Goal: Transaction & Acquisition: Purchase product/service

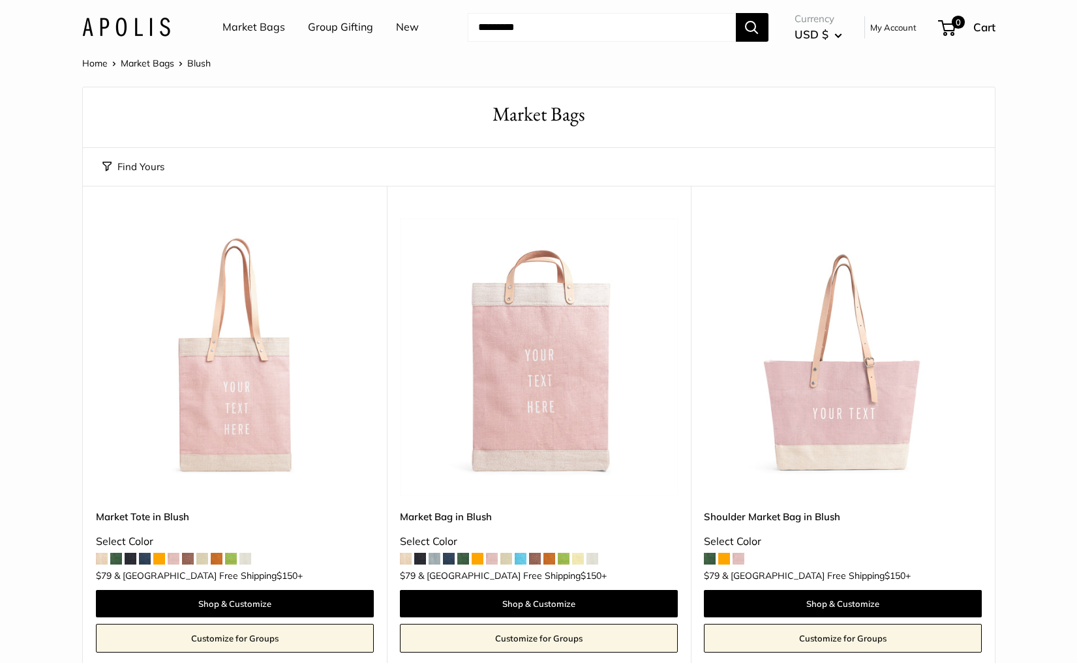
click at [267, 26] on link "Market Bags" at bounding box center [253, 28] width 63 height 20
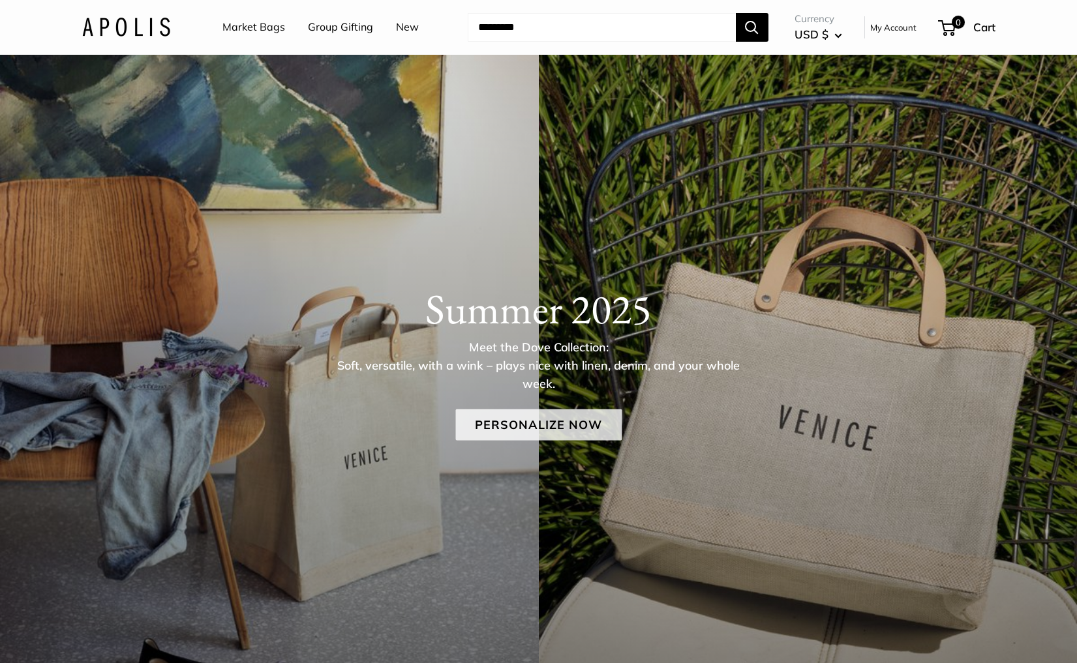
click at [539, 428] on link "Personalize Now" at bounding box center [538, 424] width 166 height 31
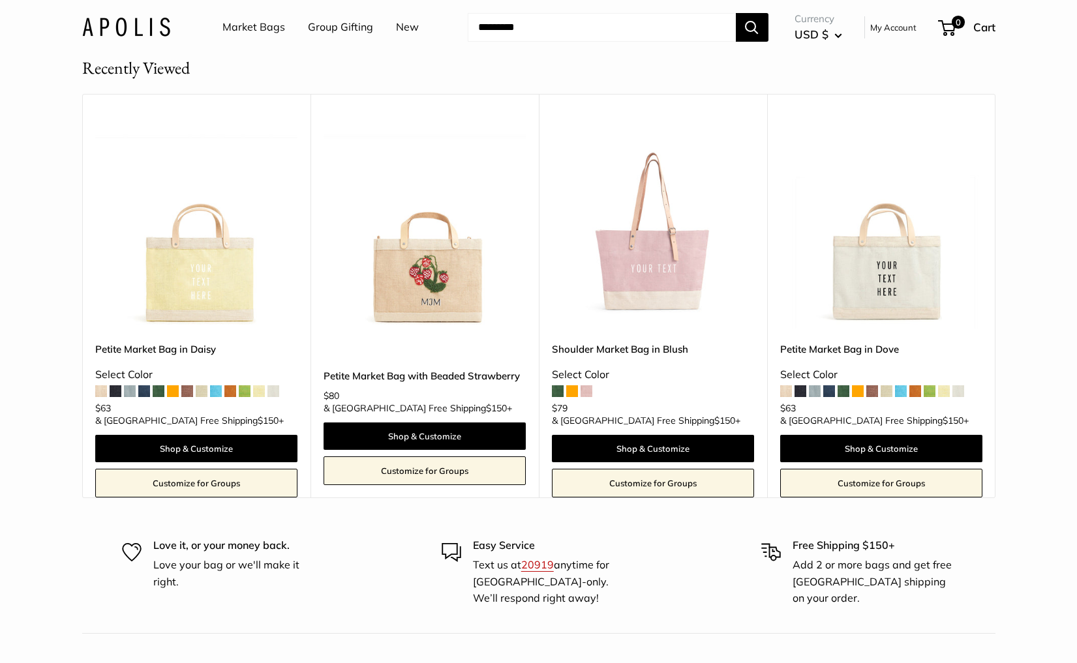
scroll to position [8057, 0]
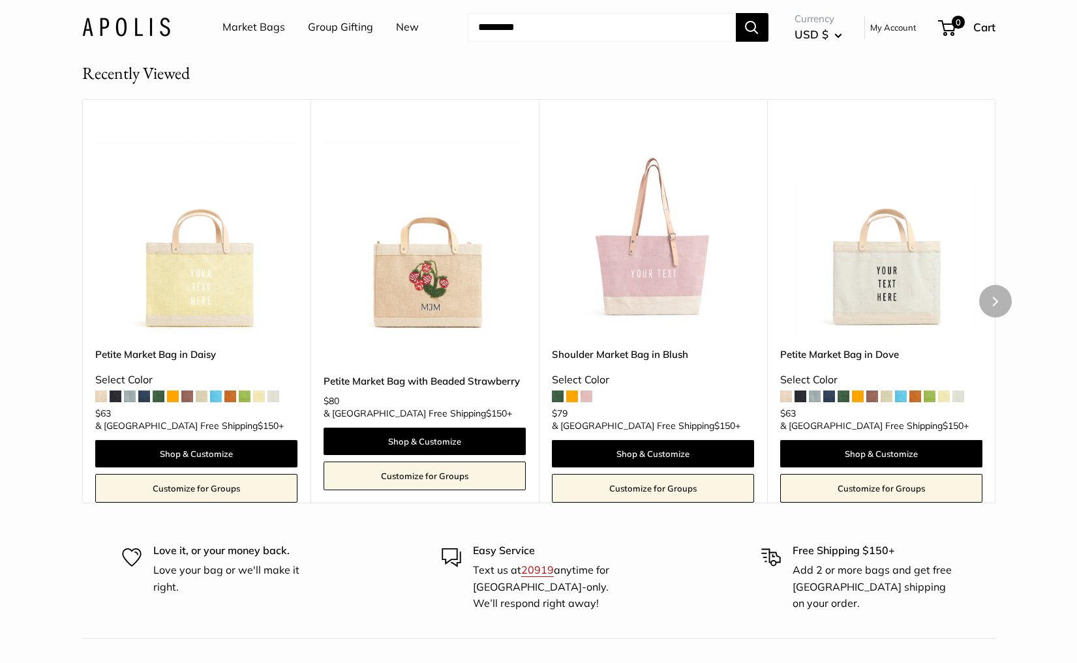
click at [0, 0] on img at bounding box center [0, 0] width 0 height 0
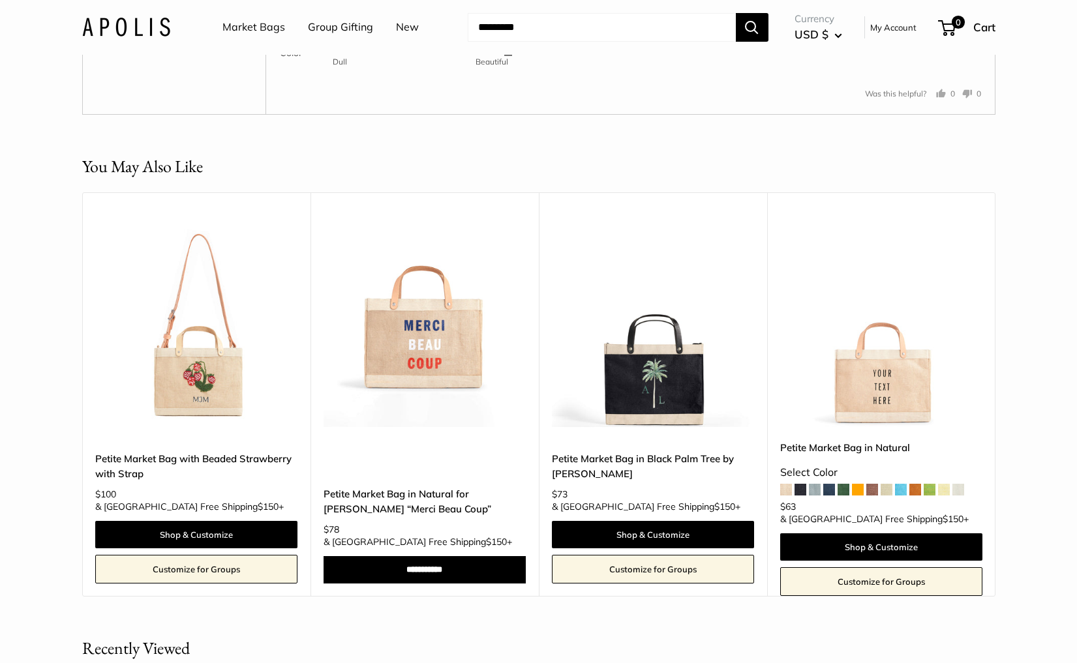
scroll to position [2384, 0]
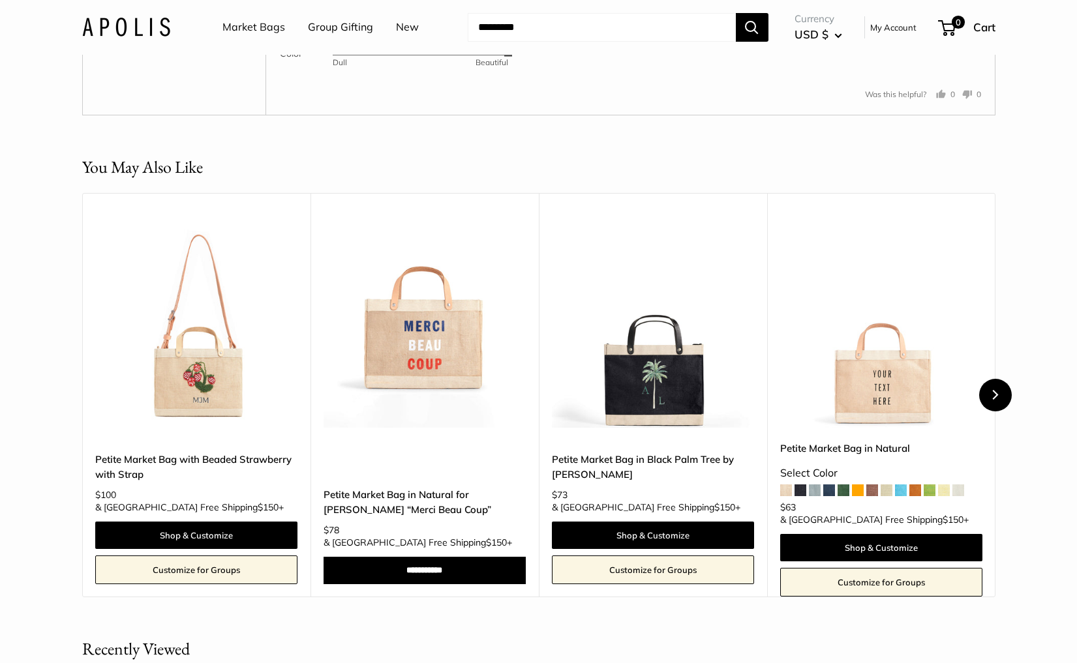
click at [996, 400] on icon "Next" at bounding box center [995, 395] width 6 height 10
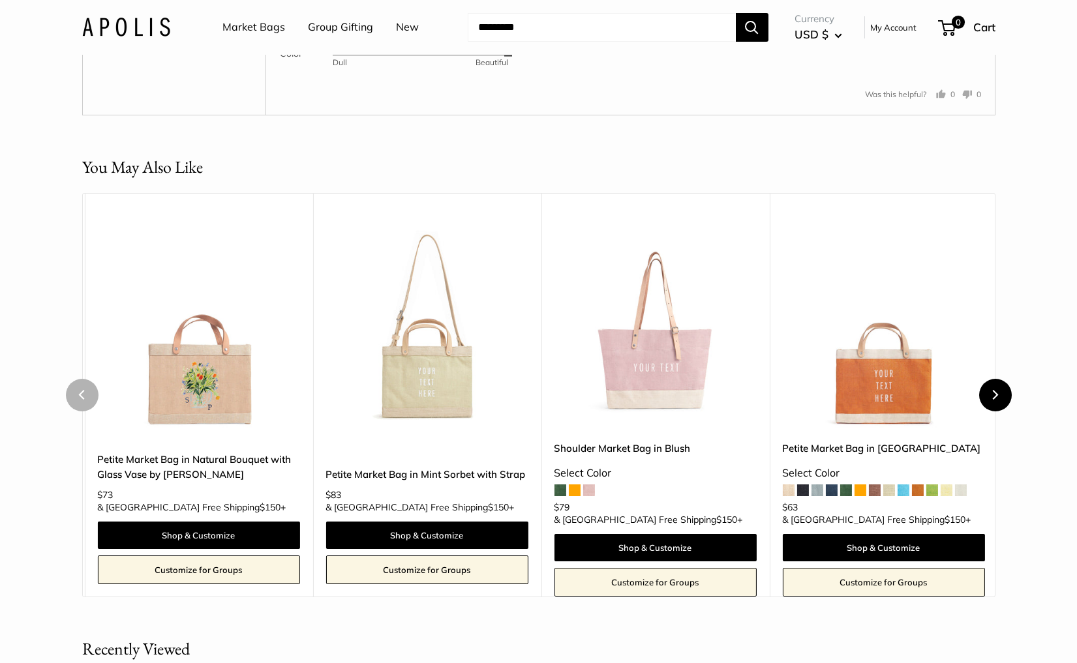
click at [996, 400] on icon "Next" at bounding box center [995, 395] width 6 height 10
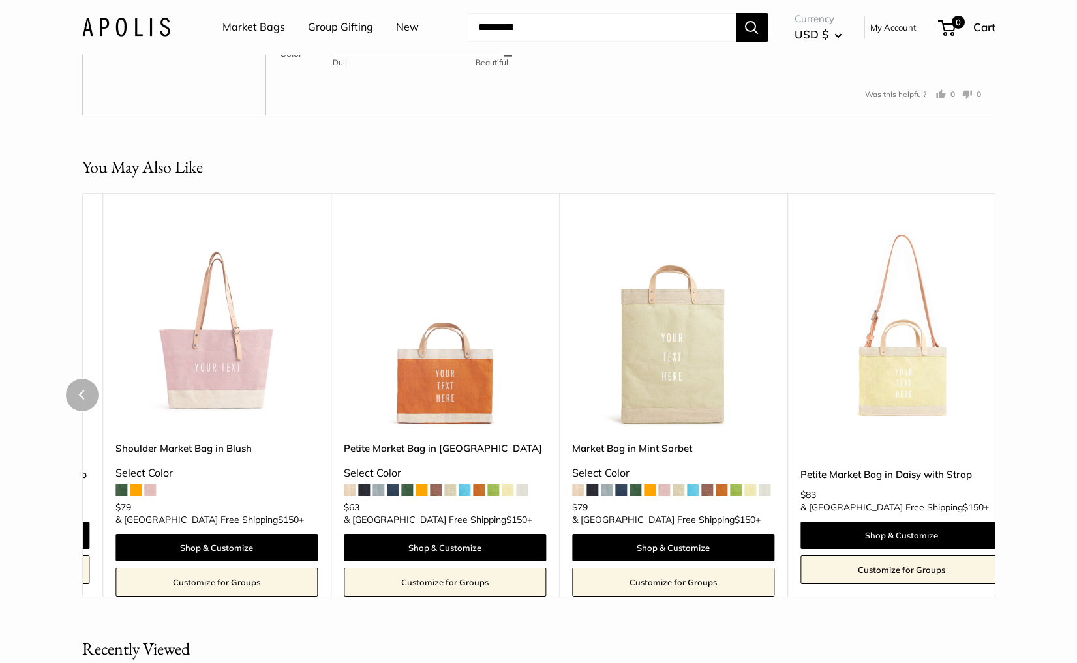
click at [996, 434] on div "You May Also Like Upgrade: Next Day Fulfillment Customizable Text Detachable St…" at bounding box center [538, 376] width 965 height 443
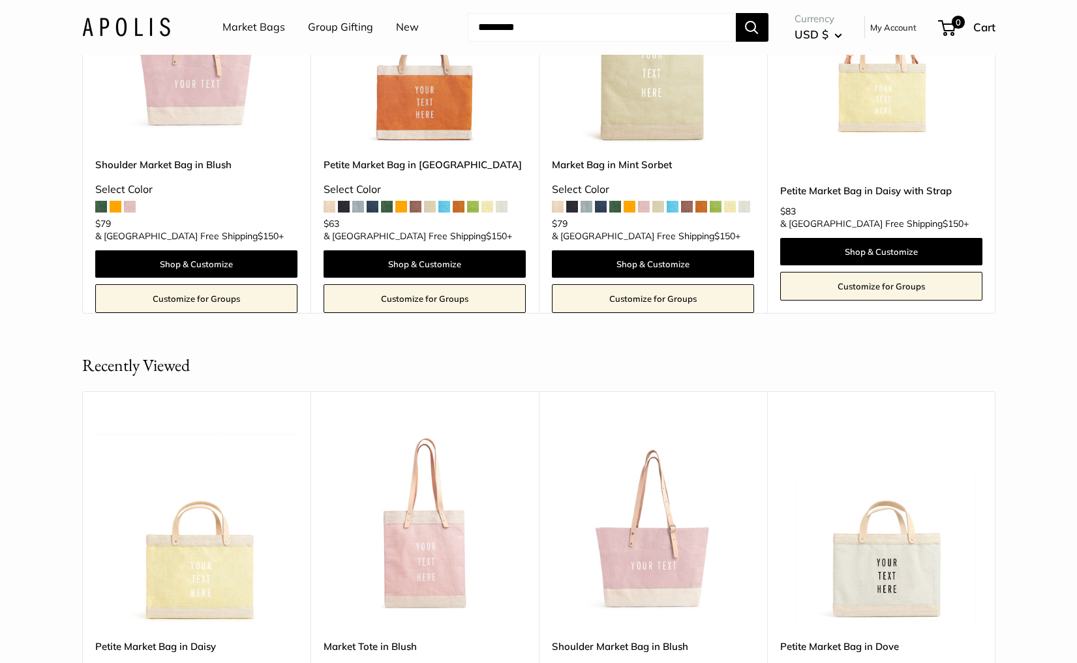
scroll to position [2664, 0]
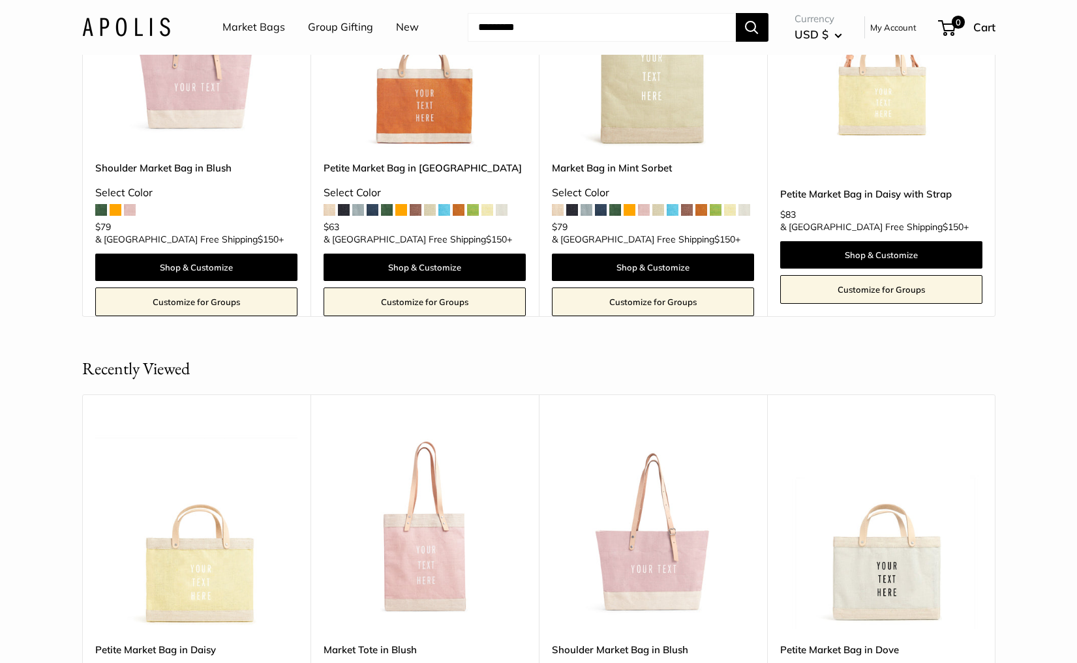
click at [137, 29] on img at bounding box center [126, 27] width 88 height 19
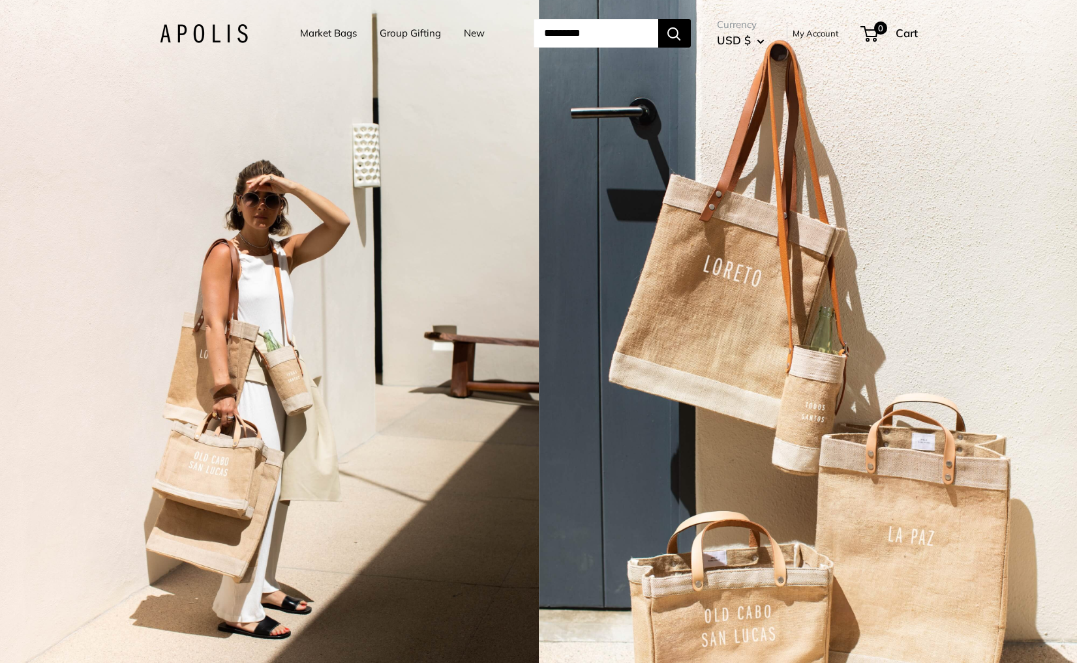
click at [446, 166] on div "2 / 7" at bounding box center [269, 331] width 539 height 663
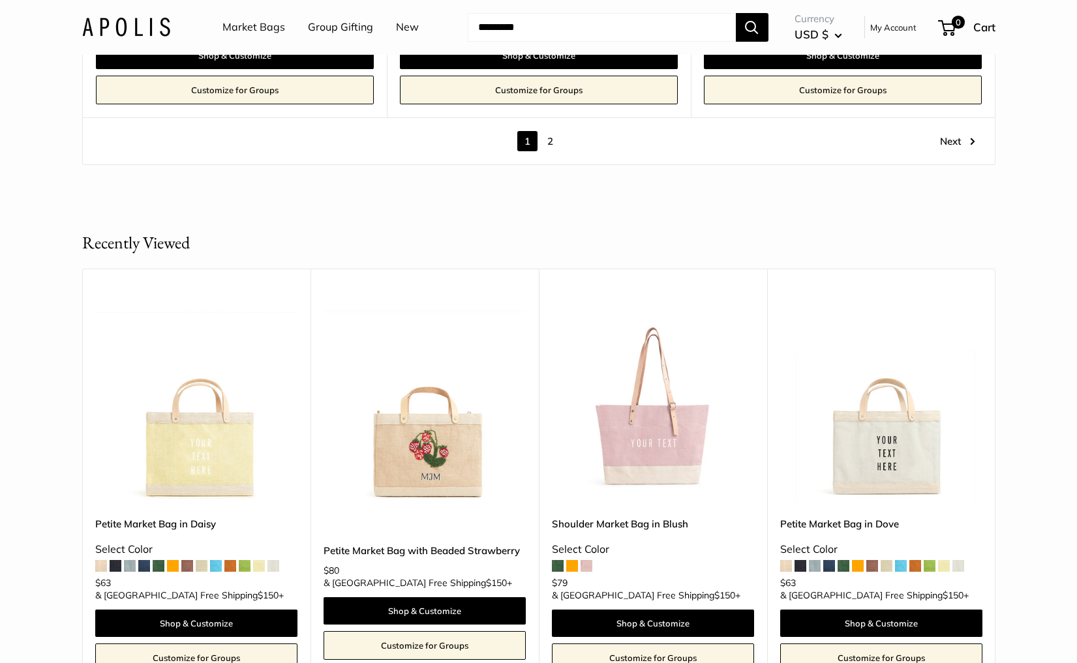
scroll to position [7890, 0]
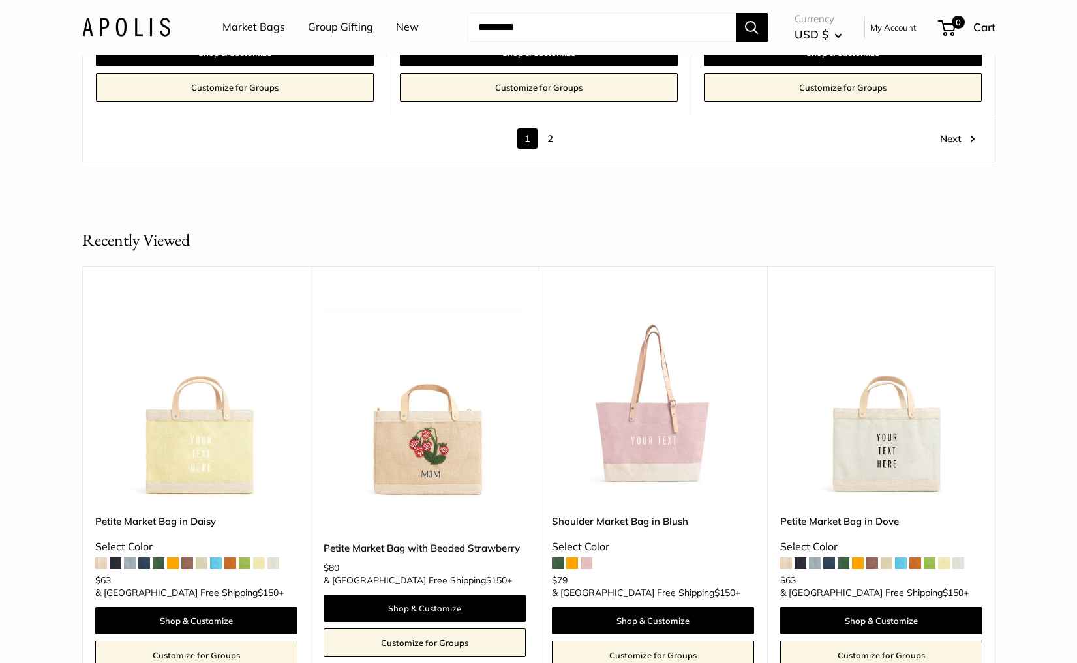
click at [546, 128] on link "2" at bounding box center [550, 138] width 20 height 20
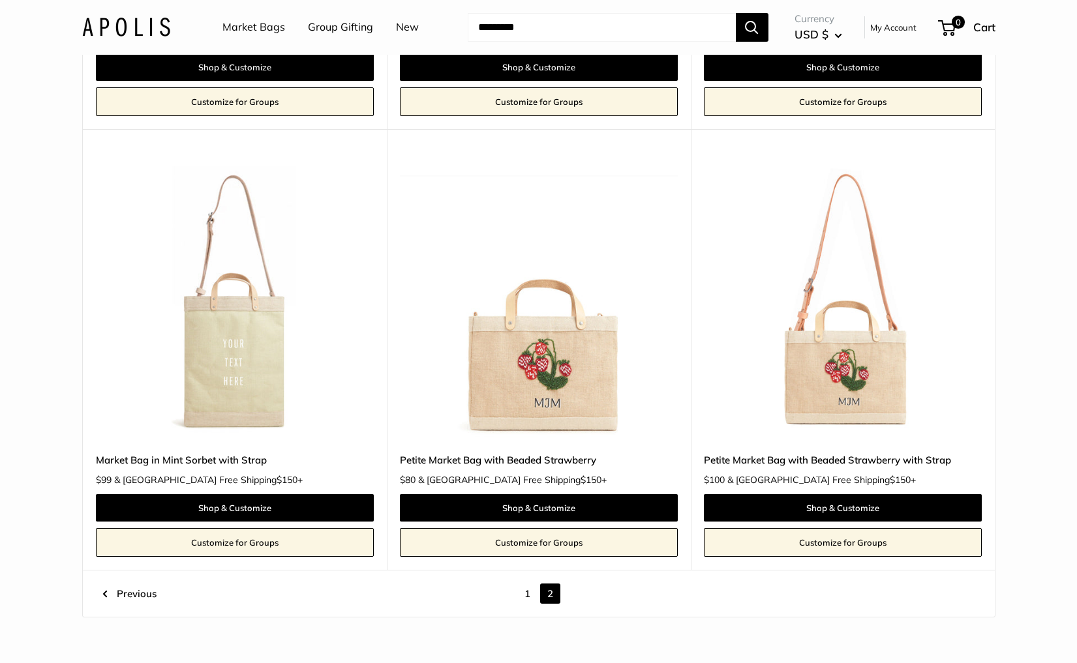
scroll to position [1024, 0]
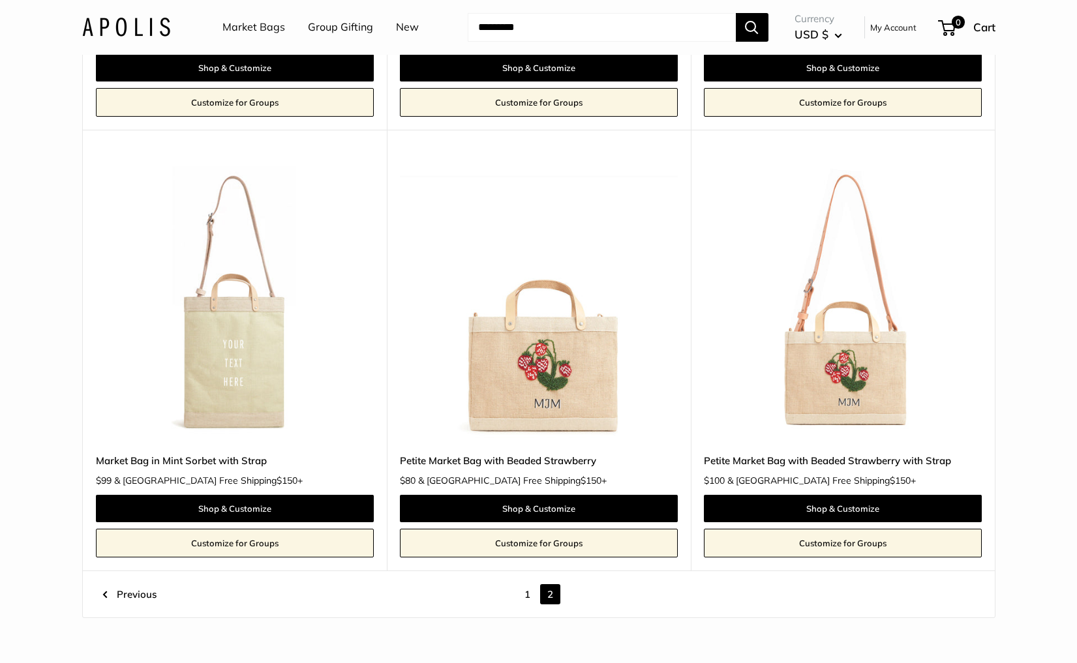
click at [0, 0] on img at bounding box center [0, 0] width 0 height 0
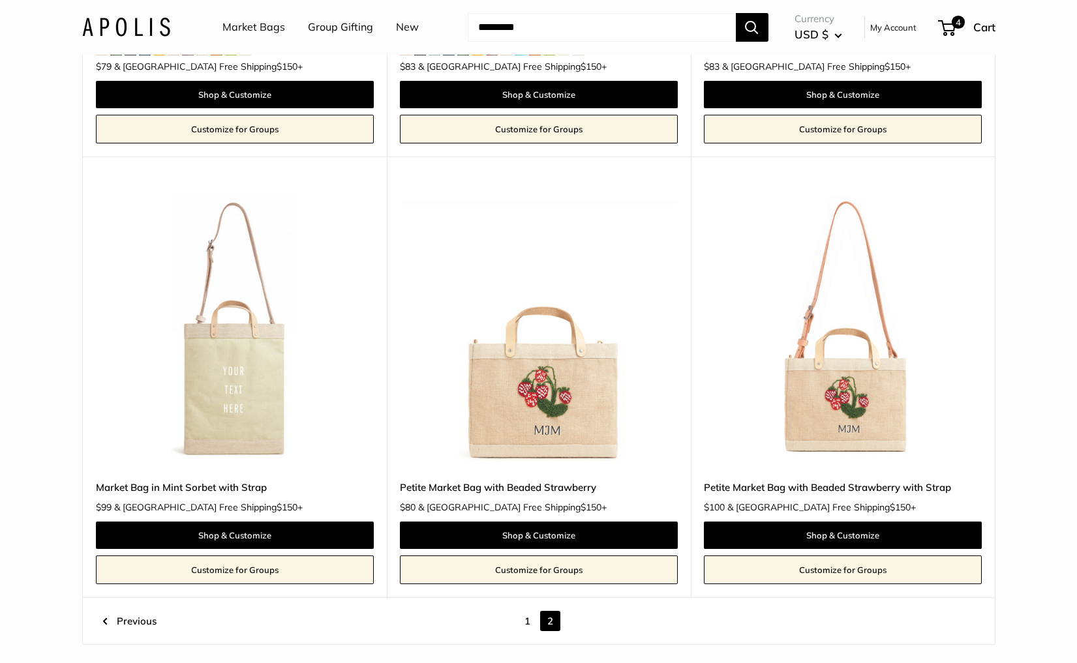
scroll to position [0, 0]
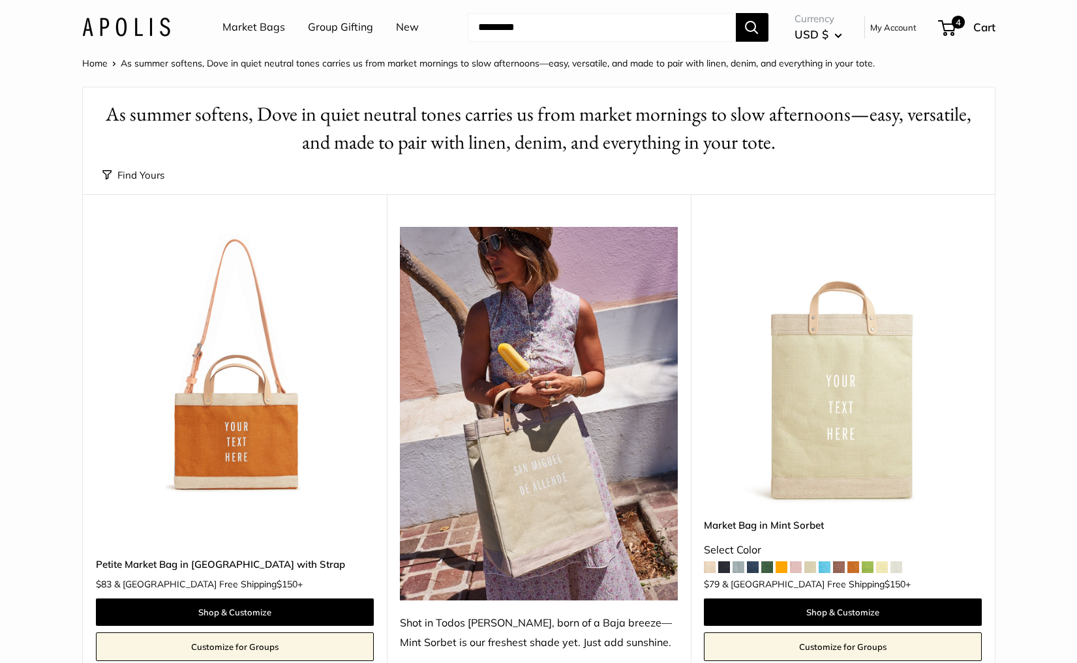
click at [537, 26] on input "Search..." at bounding box center [602, 27] width 268 height 29
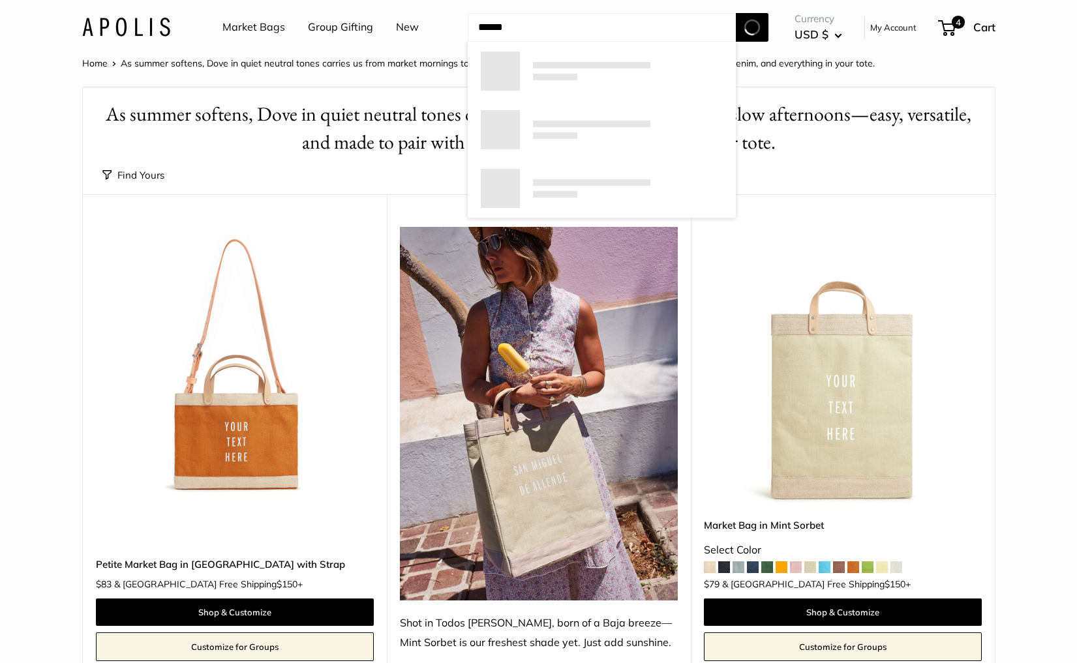
type input "******"
click at [736, 13] on button "Search" at bounding box center [752, 27] width 33 height 29
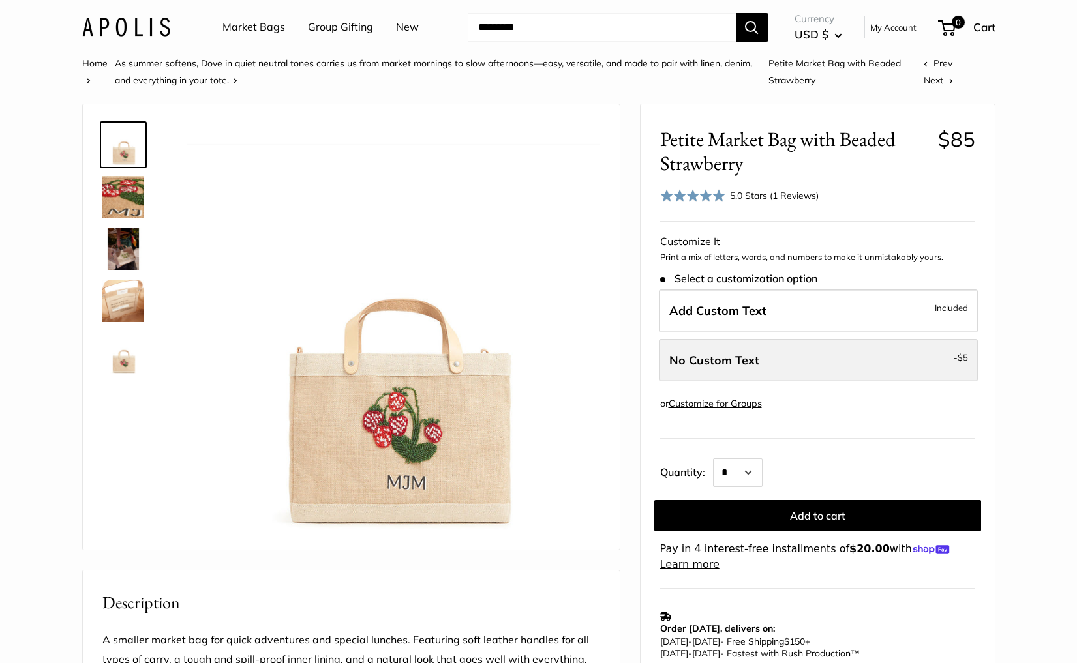
click at [733, 352] on label "No Custom Text - $5" at bounding box center [818, 360] width 319 height 43
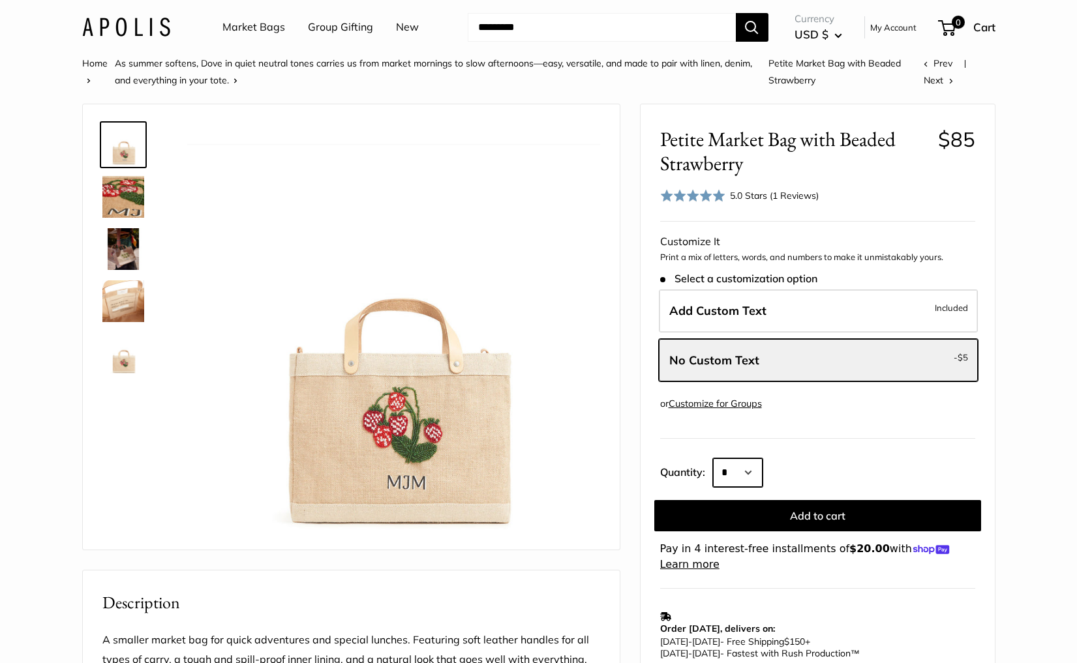
click at [754, 469] on select "* * * * * * * * * *** *** *** *** *** *** *** *** *** *** *** *** *** *** *** *…" at bounding box center [738, 472] width 50 height 29
select select "*"
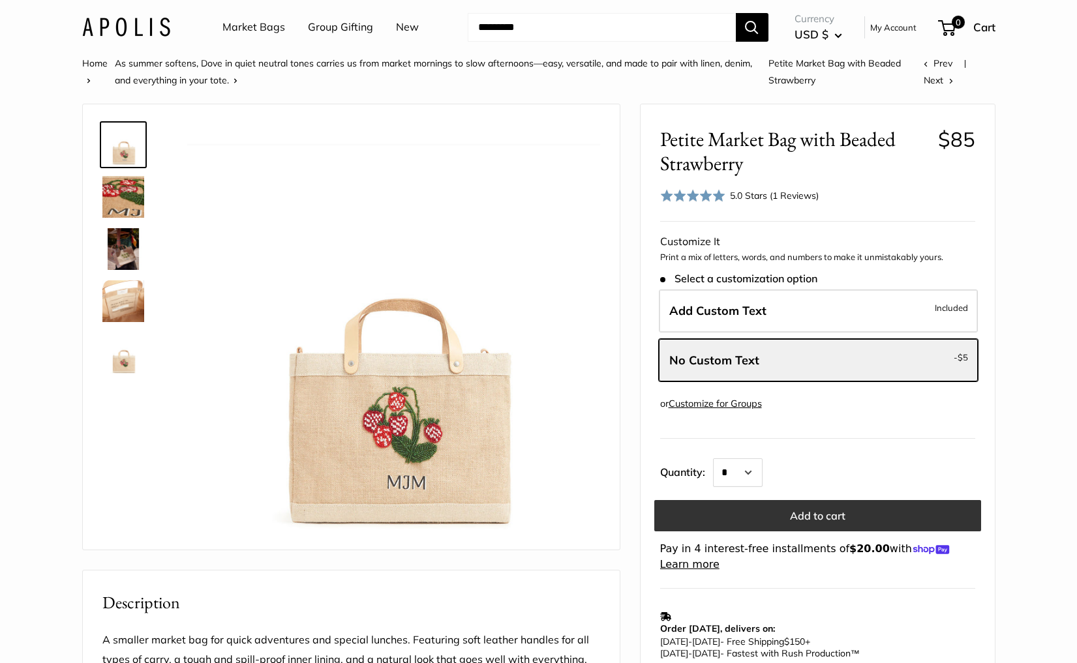
click at [796, 517] on button "Add to cart" at bounding box center [817, 515] width 327 height 31
